Goal: Task Accomplishment & Management: Use online tool/utility

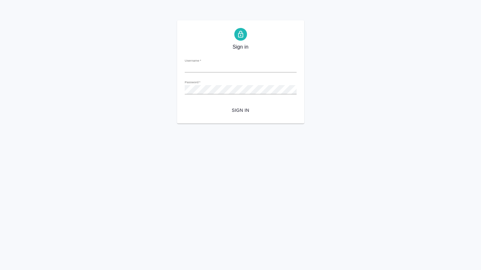
type input "[PERSON_NAME][EMAIL_ADDRESS][DOMAIN_NAME]"
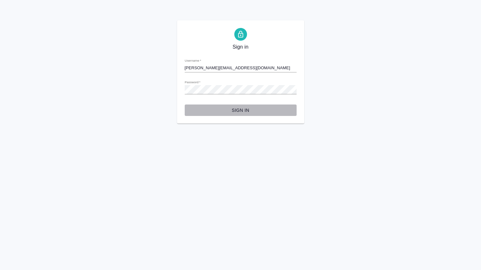
click at [238, 111] on span "Sign in" at bounding box center [241, 111] width 102 height 8
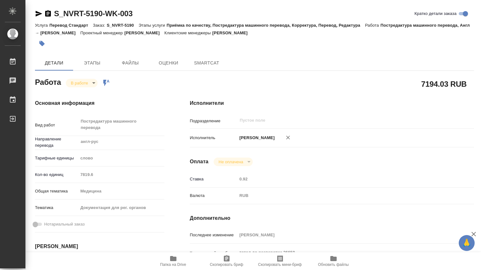
type textarea "x"
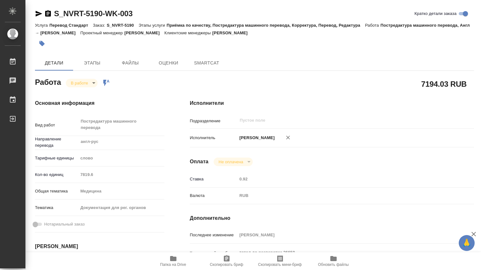
type textarea "x"
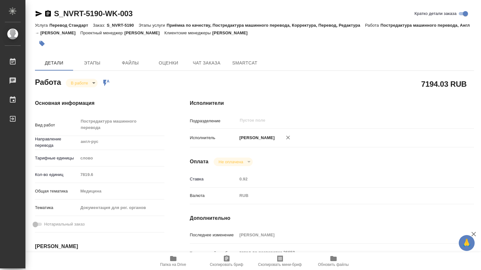
click at [173, 259] on icon "button" at bounding box center [173, 258] width 6 height 5
type textarea "x"
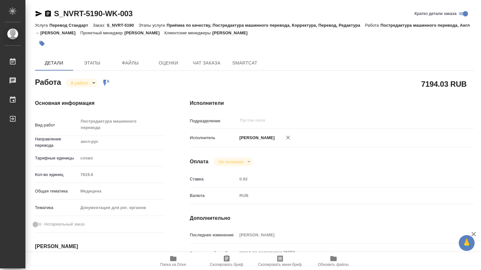
type textarea "x"
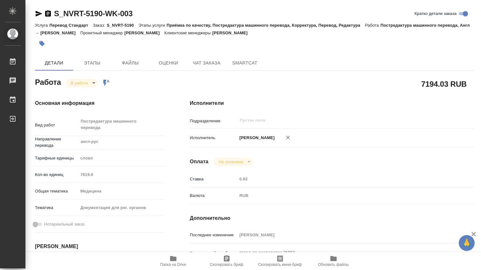
type textarea "x"
click at [94, 84] on body "🙏 .cls-1 fill:#fff; AWATERA Dmitrieva Olga Работы 0 Чаты График Выйти S_NVRT-51…" at bounding box center [240, 135] width 481 height 270
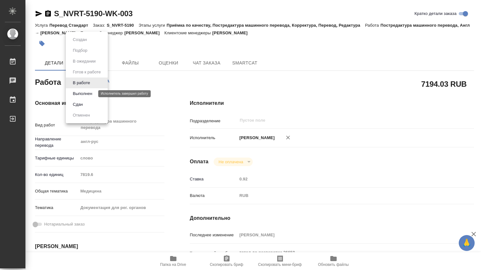
click at [85, 92] on button "Выполнен" at bounding box center [82, 93] width 23 height 7
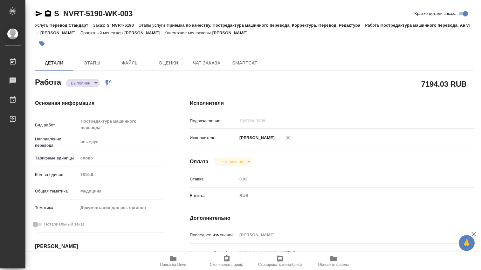
type textarea "x"
